Goal: Transaction & Acquisition: Purchase product/service

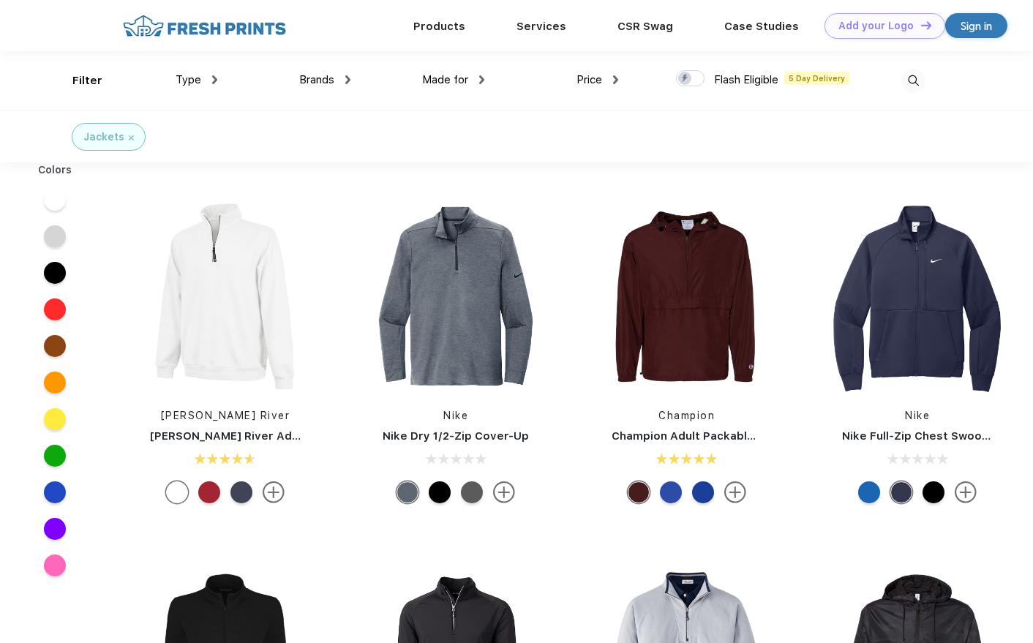
click at [311, 75] on span "Brands" at bounding box center [316, 79] width 35 height 13
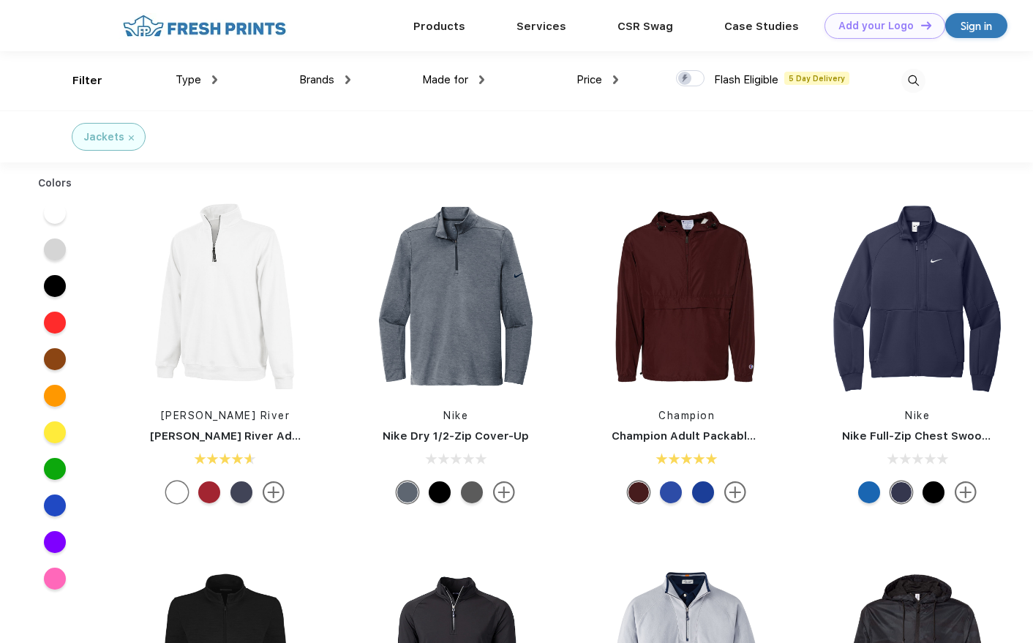
scroll to position [1, 0]
click at [311, 75] on span "Brands" at bounding box center [316, 78] width 35 height 13
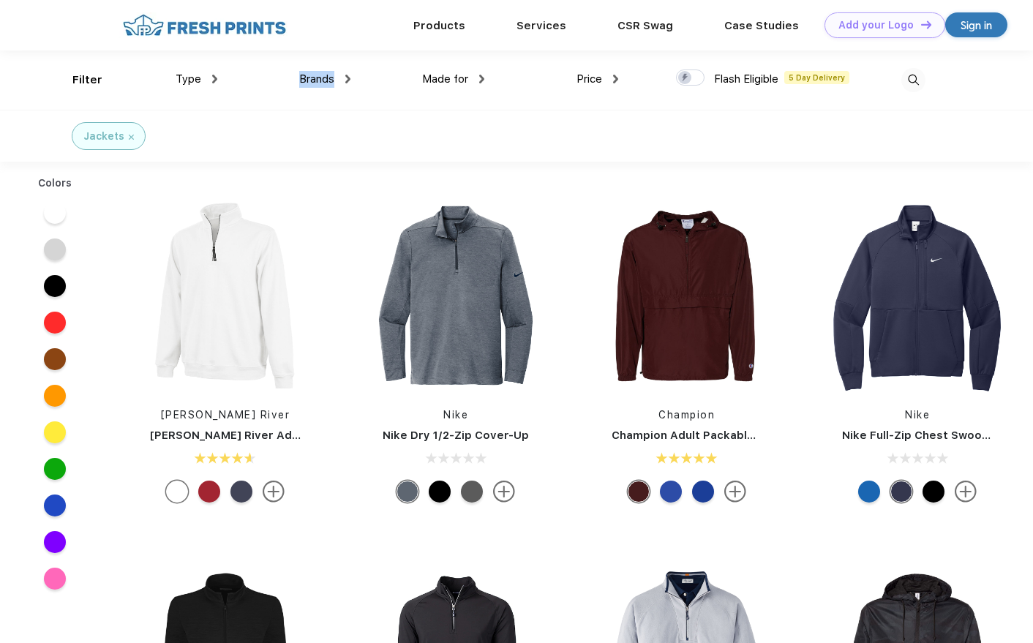
click at [311, 75] on span "Brands" at bounding box center [316, 78] width 35 height 13
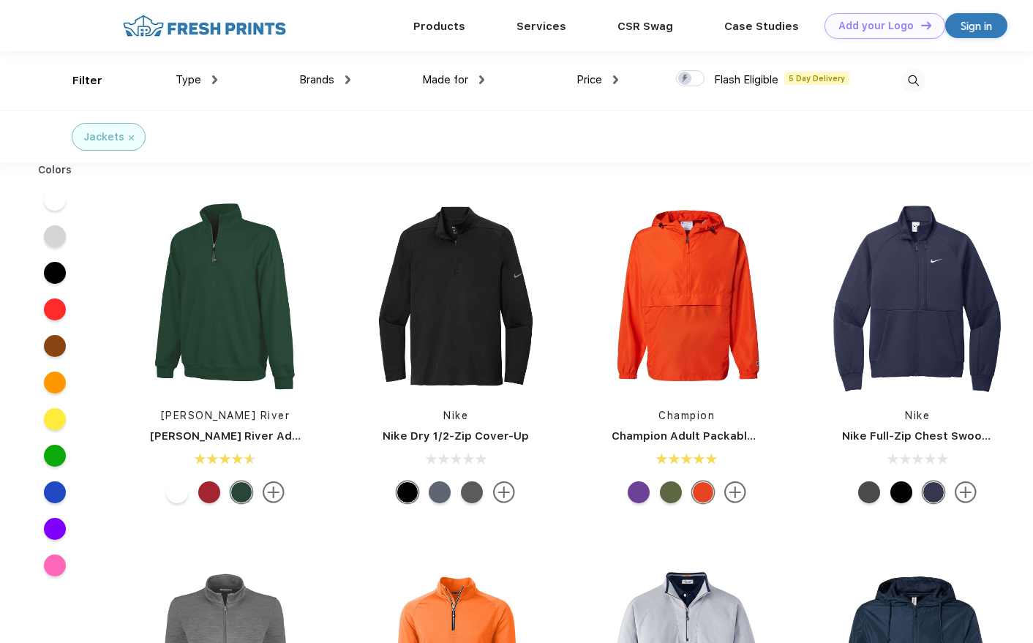
click at [317, 80] on span "Brands" at bounding box center [316, 79] width 35 height 13
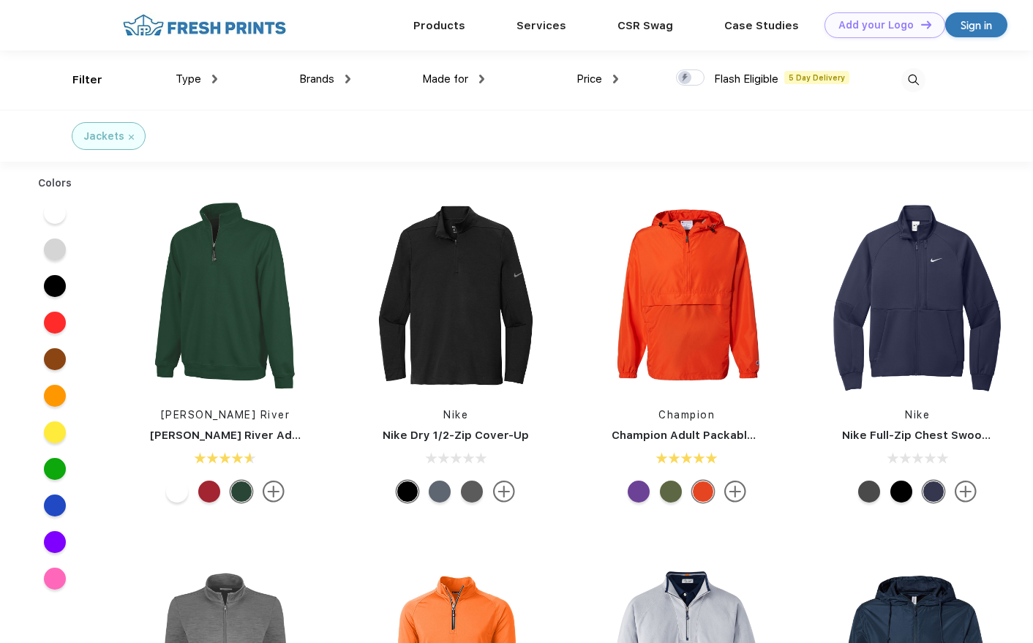
click at [317, 80] on span "Brands" at bounding box center [316, 78] width 35 height 13
click at [351, 81] on div "Made for Unisex Women Men Youth" at bounding box center [418, 80] width 134 height 59
click at [348, 80] on img at bounding box center [347, 79] width 5 height 9
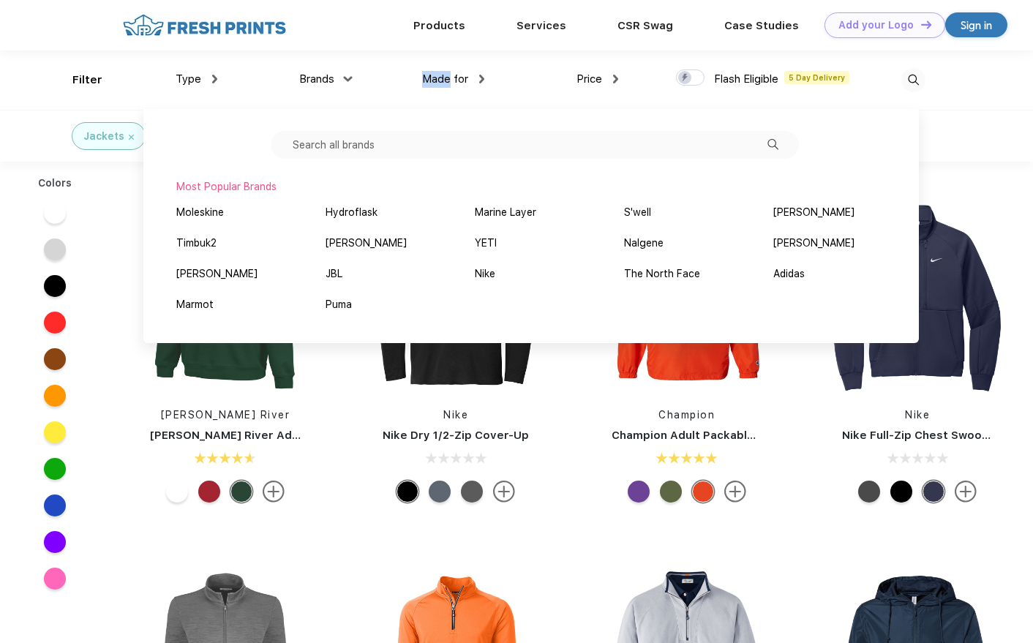
click at [348, 80] on img at bounding box center [348, 78] width 9 height 5
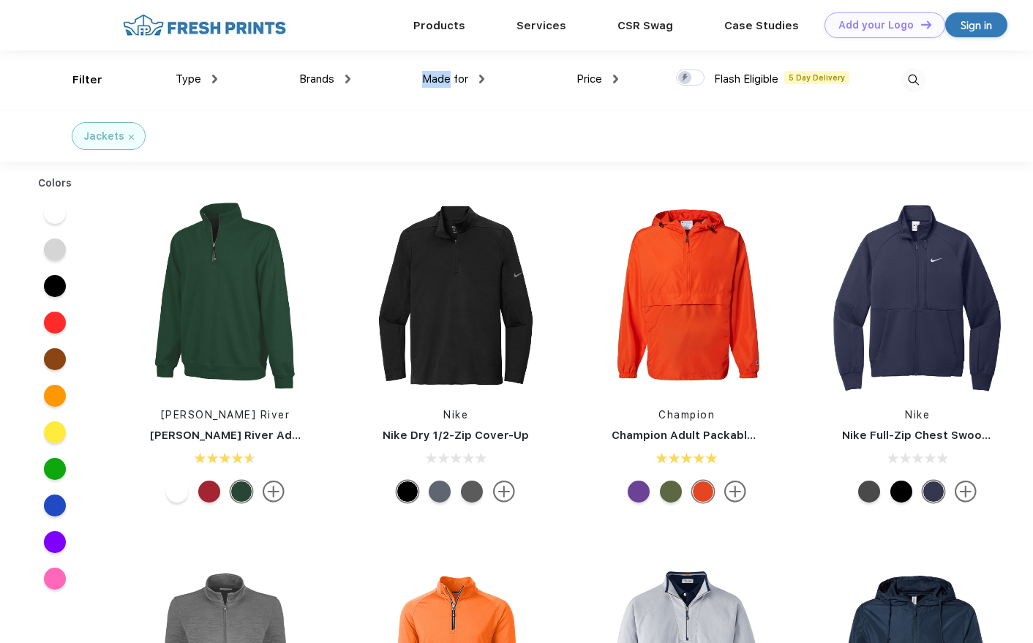
click at [348, 80] on img at bounding box center [347, 79] width 5 height 9
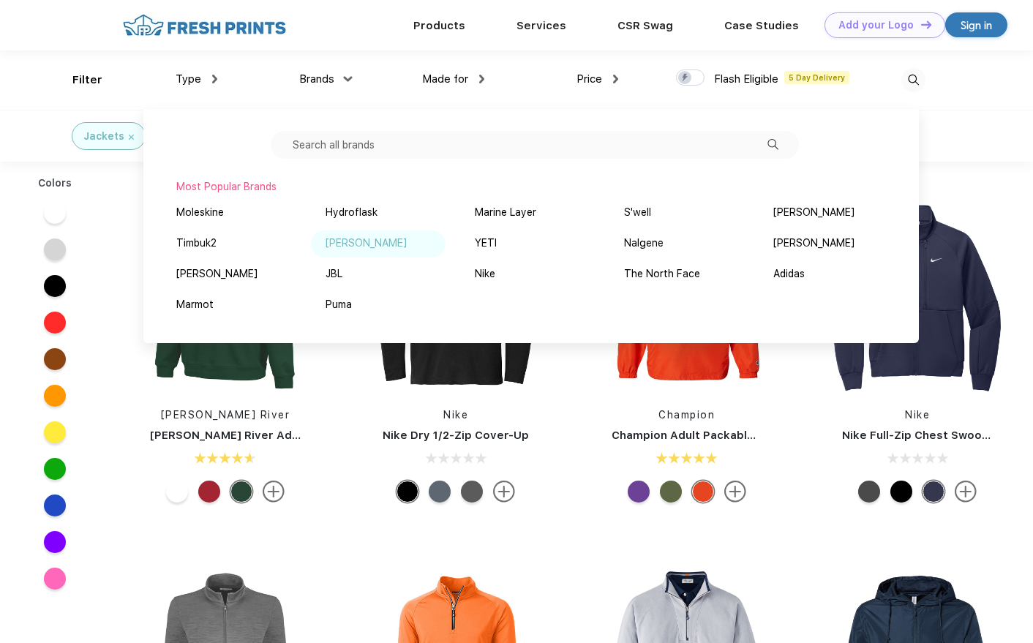
click at [349, 236] on div "[PERSON_NAME]" at bounding box center [366, 243] width 81 height 15
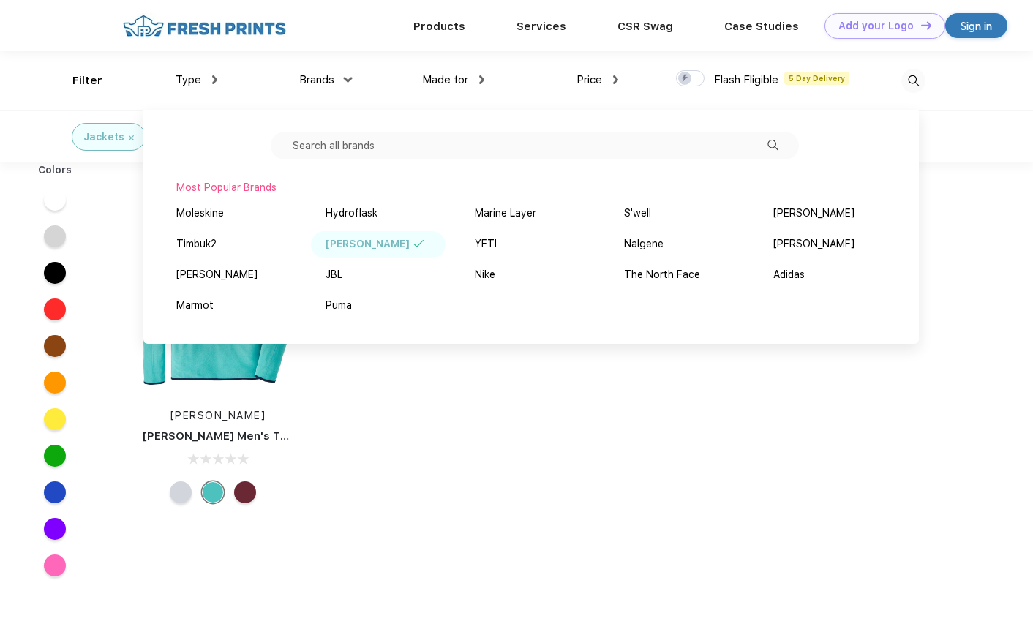
click at [400, 398] on div "Colors Peter Millar Peter Millar Men's Thermal Flow Micro Fleece Half-Zip" at bounding box center [516, 487] width 1033 height 651
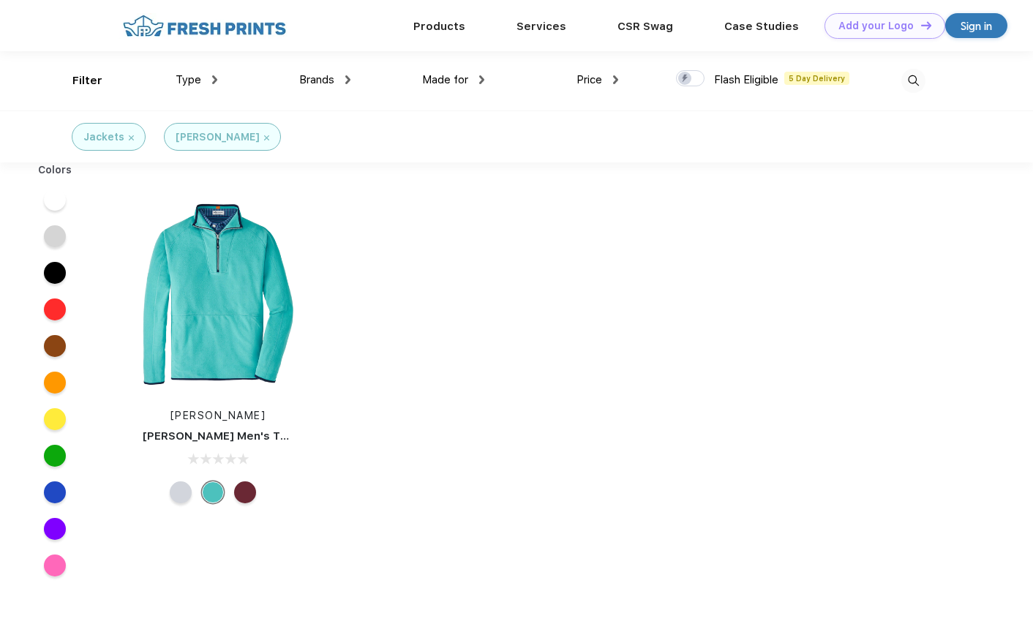
click at [349, 78] on img at bounding box center [347, 79] width 5 height 9
